Goal: Navigation & Orientation: Find specific page/section

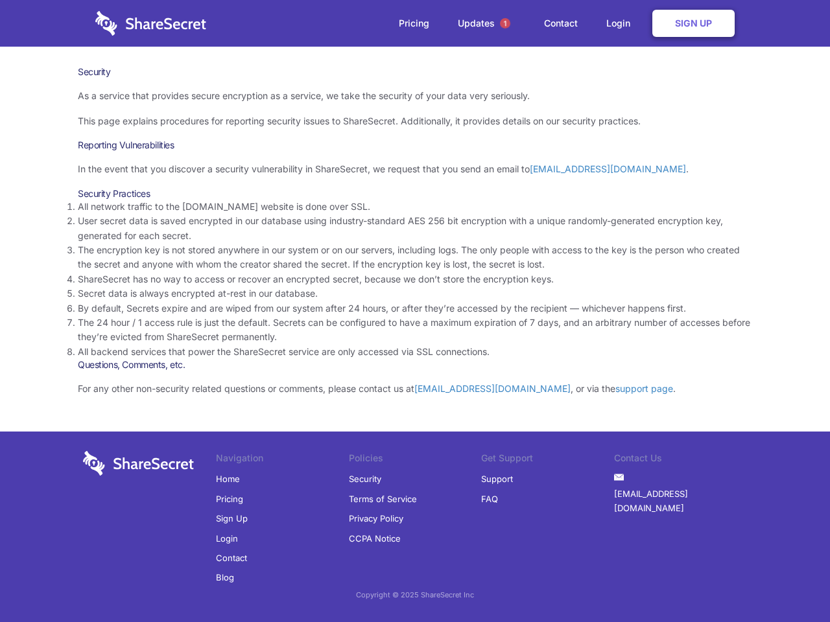
click at [415, 311] on li "By default, Secrets expire and are wiped from our system after 24 hours, or aft…" at bounding box center [415, 309] width 674 height 14
click at [505, 23] on span "1" at bounding box center [505, 23] width 10 height 10
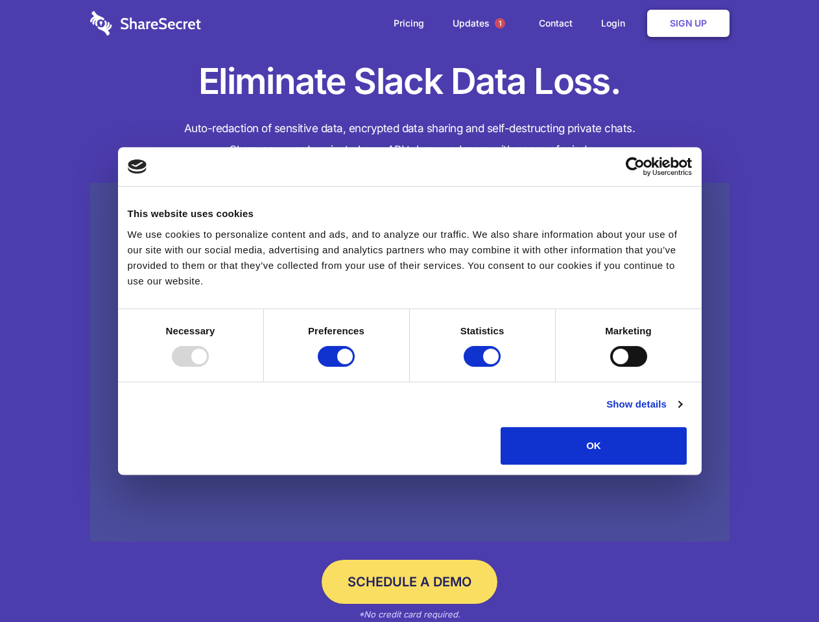
click at [209, 367] on div at bounding box center [190, 356] width 37 height 21
click at [355, 367] on input "Preferences" at bounding box center [336, 356] width 37 height 21
checkbox input "false"
click at [484, 367] on input "Statistics" at bounding box center [482, 356] width 37 height 21
checkbox input "false"
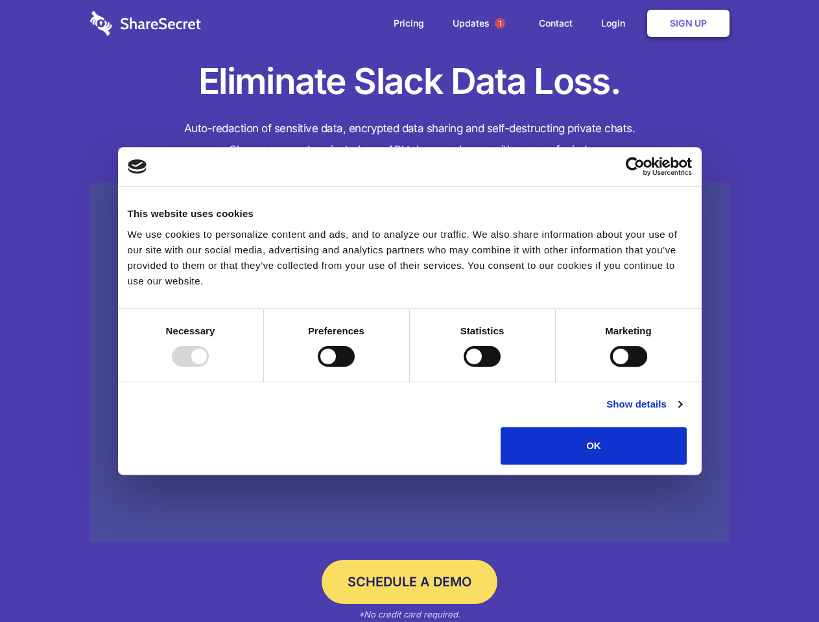
click at [610, 367] on input "Marketing" at bounding box center [628, 356] width 37 height 21
checkbox input "true"
click at [681, 412] on link "Show details" at bounding box center [643, 405] width 75 height 16
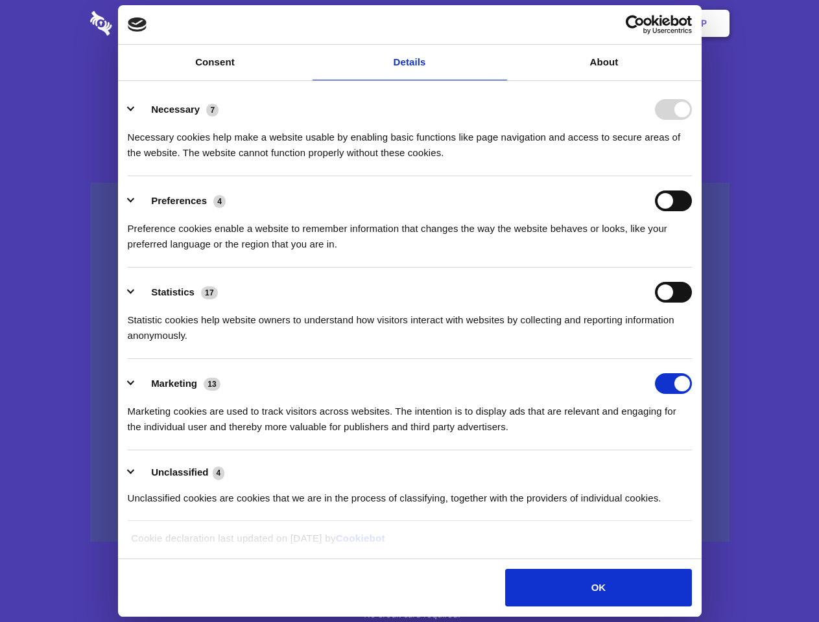
click at [692, 176] on li "Necessary 7 Necessary cookies help make a website usable by enabling basic func…" at bounding box center [410, 130] width 564 height 91
click at [499, 23] on span "1" at bounding box center [500, 23] width 10 height 10
